Goal: Information Seeking & Learning: Learn about a topic

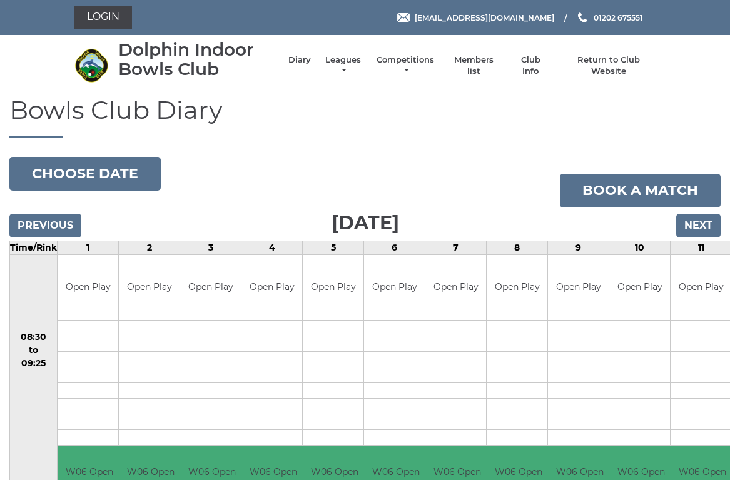
scroll to position [5, 0]
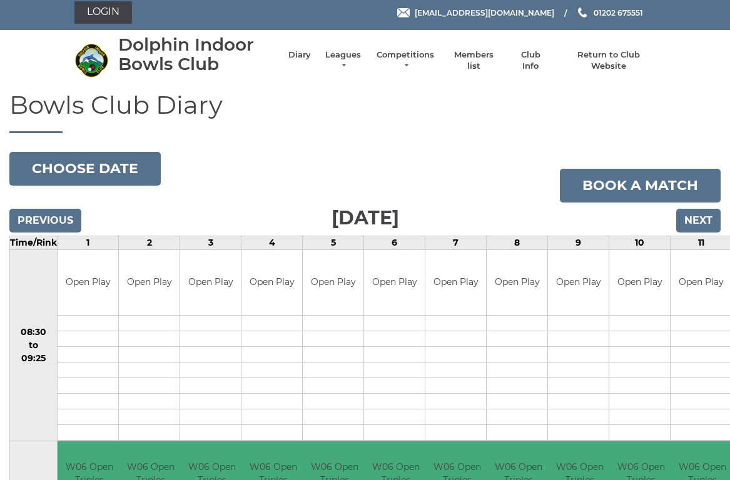
click at [348, 61] on link "Leagues" at bounding box center [342, 60] width 39 height 23
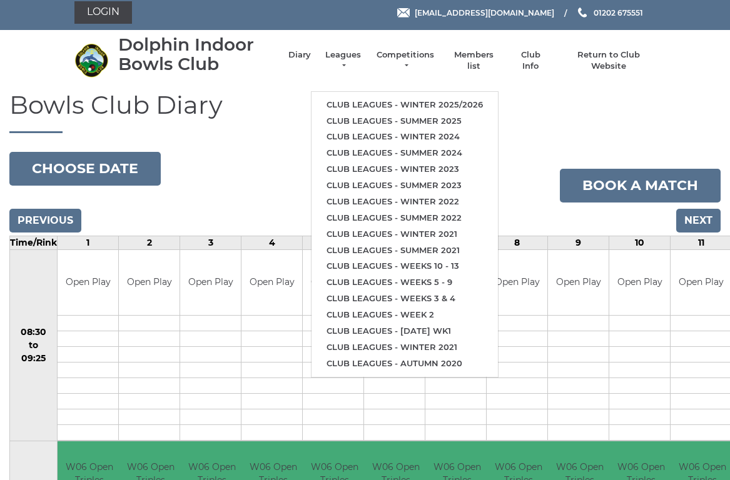
click at [397, 98] on link "Club leagues - Winter 2025/2026" at bounding box center [405, 105] width 186 height 16
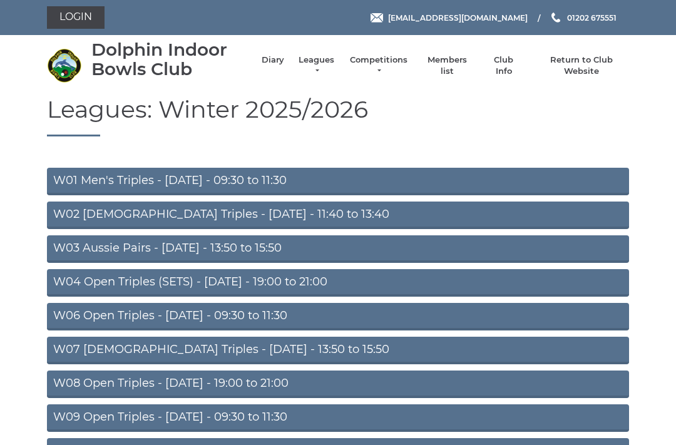
click at [241, 310] on link "W06 Open Triples - [DATE] - 09:30 to 11:30" at bounding box center [338, 317] width 582 height 28
click at [272, 170] on link "W01 Men's Triples - [DATE] - 09:30 to 11:30" at bounding box center [338, 182] width 582 height 28
